Goal: Task Accomplishment & Management: Manage account settings

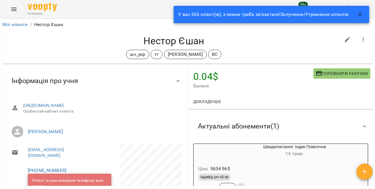
scroll to position [476, 0]
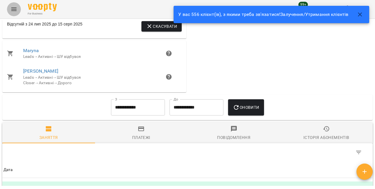
click at [15, 12] on icon "Menu" at bounding box center [13, 9] width 7 height 7
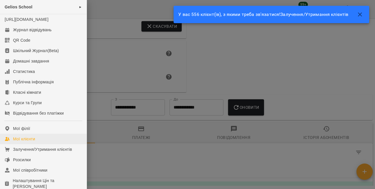
click at [27, 142] on div "Мої клієнти" at bounding box center [24, 139] width 22 height 6
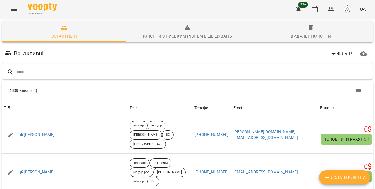
click at [26, 69] on input "text" at bounding box center [193, 73] width 355 height 10
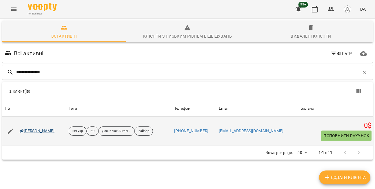
type input "**********"
click at [42, 129] on link "[PERSON_NAME]" at bounding box center [37, 132] width 35 height 6
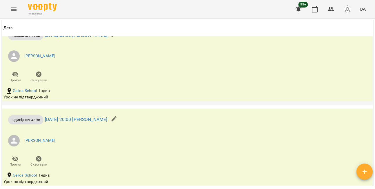
scroll to position [961, 0]
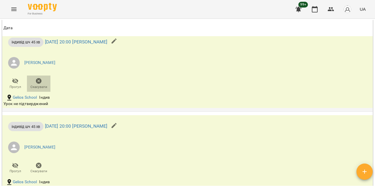
click at [40, 84] on icon "button" at bounding box center [39, 81] width 6 height 6
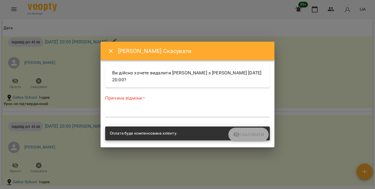
click at [141, 115] on textarea at bounding box center [187, 112] width 165 height 5
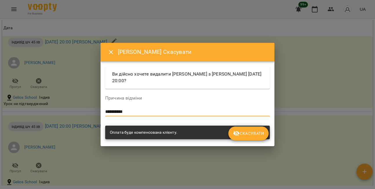
type textarea "**********"
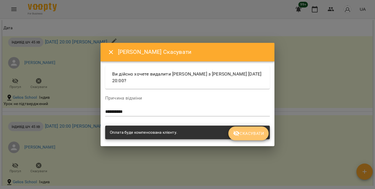
click at [245, 138] on button "Скасувати" at bounding box center [249, 134] width 40 height 14
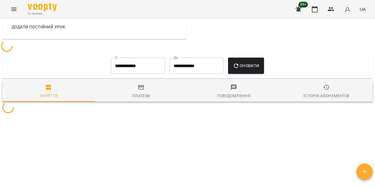
scroll to position [671, 0]
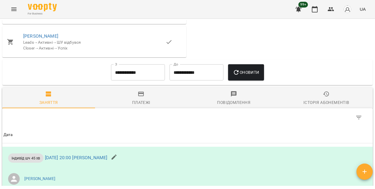
click at [13, 8] on icon "Menu" at bounding box center [13, 9] width 7 height 7
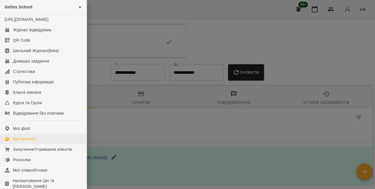
click at [25, 142] on div "Мої клієнти" at bounding box center [24, 139] width 22 height 6
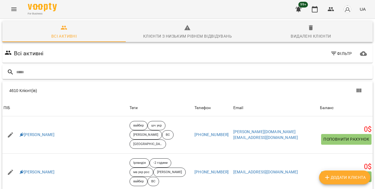
click at [38, 73] on input "text" at bounding box center [193, 73] width 355 height 10
type input "**********"
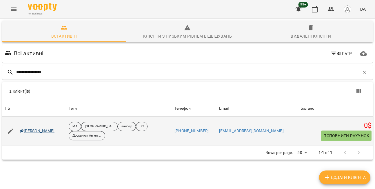
click at [47, 129] on link "[PERSON_NAME]" at bounding box center [37, 132] width 35 height 6
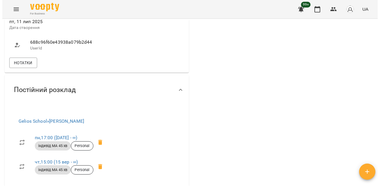
scroll to position [439, 0]
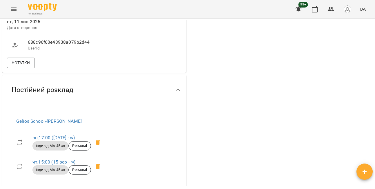
click at [14, 14] on button "Menu" at bounding box center [14, 9] width 14 height 14
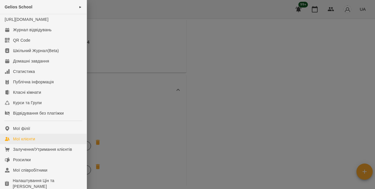
click at [28, 142] on div "Мої клієнти" at bounding box center [24, 139] width 22 height 6
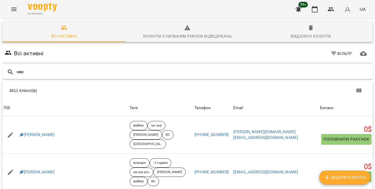
click at [38, 75] on input "text" at bounding box center [193, 73] width 355 height 10
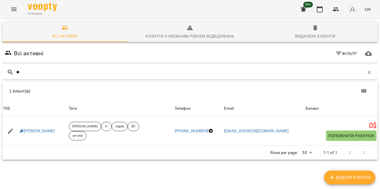
type input "*"
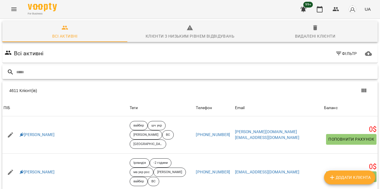
click at [41, 71] on input "text" at bounding box center [195, 73] width 359 height 10
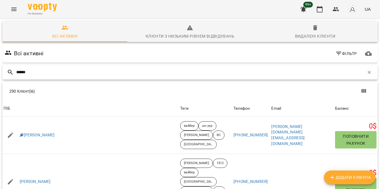
type input "******"
